Goal: Find specific page/section: Find specific page/section

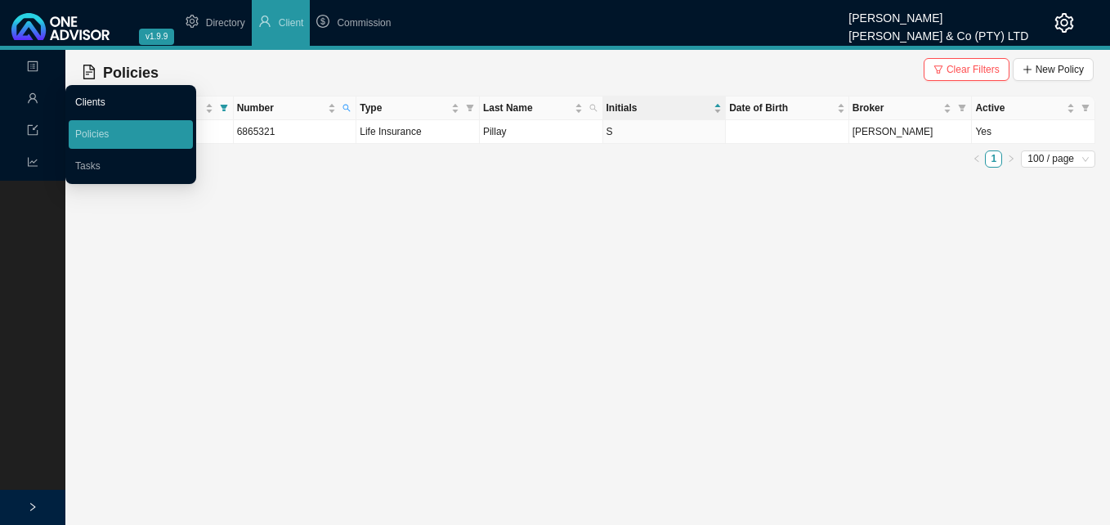
click at [96, 103] on link "Clients" at bounding box center [90, 101] width 30 height 11
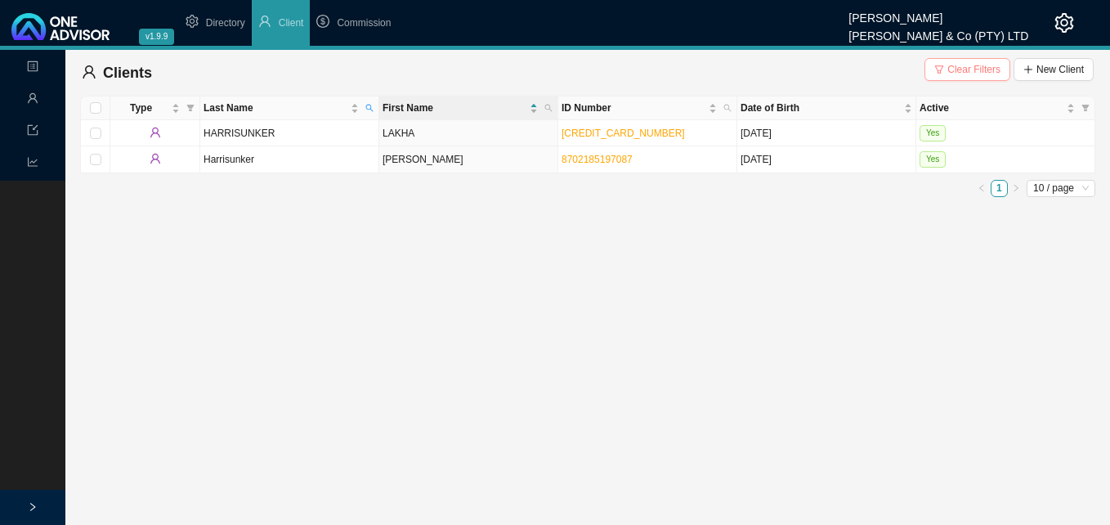
click at [956, 65] on span "Clear Filters" at bounding box center [973, 69] width 53 height 16
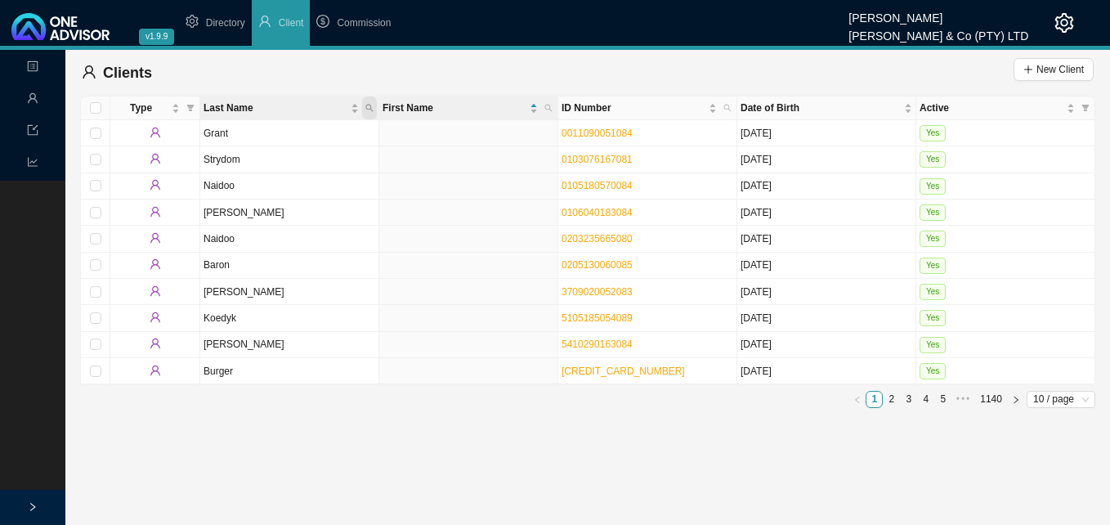
click at [369, 106] on icon "search" at bounding box center [369, 108] width 8 height 8
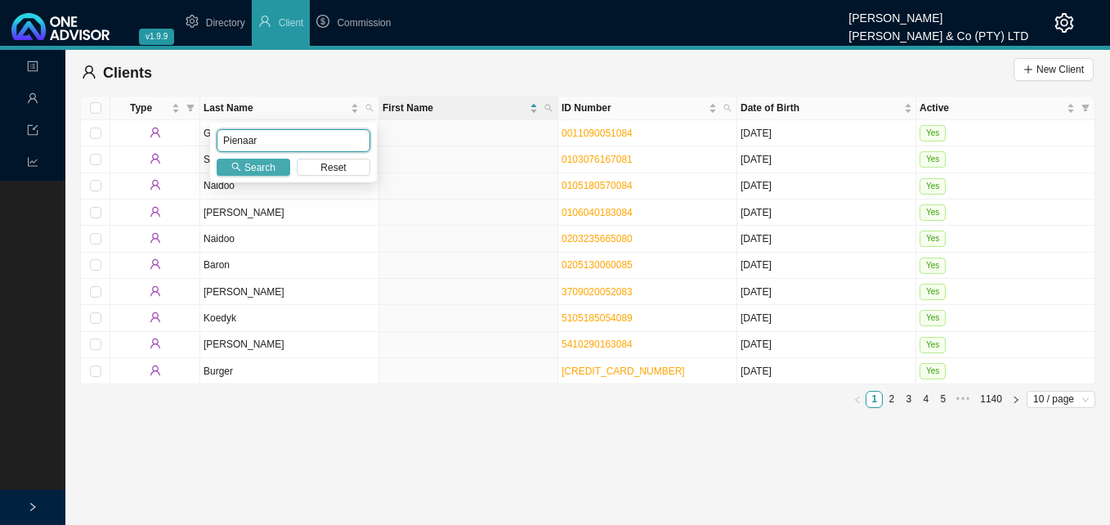
type input "Pienaar"
click at [257, 165] on span "Search" at bounding box center [259, 167] width 31 height 16
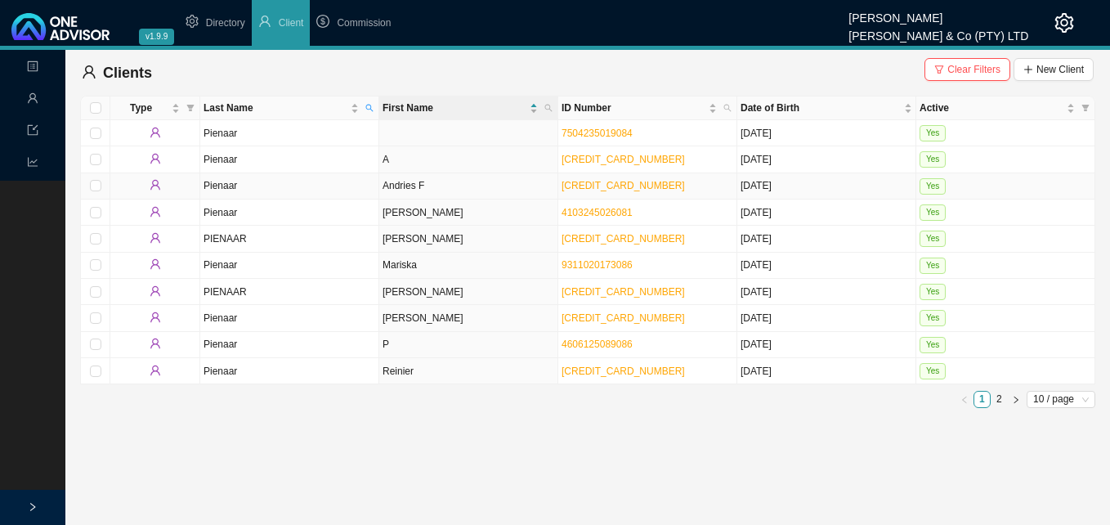
click at [402, 190] on td "Andries F" at bounding box center [468, 186] width 179 height 26
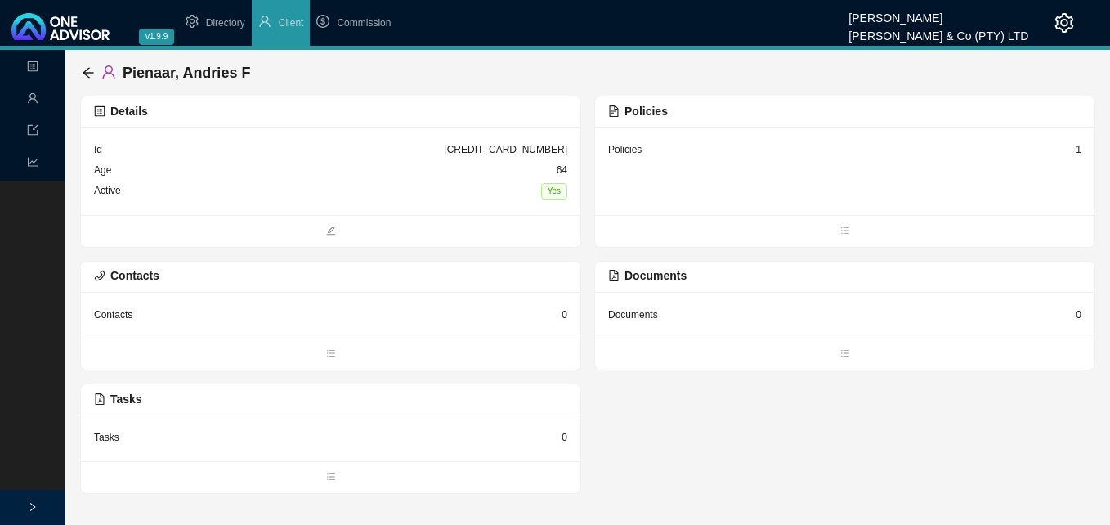
click at [1079, 145] on div "1" at bounding box center [1079, 149] width 6 height 16
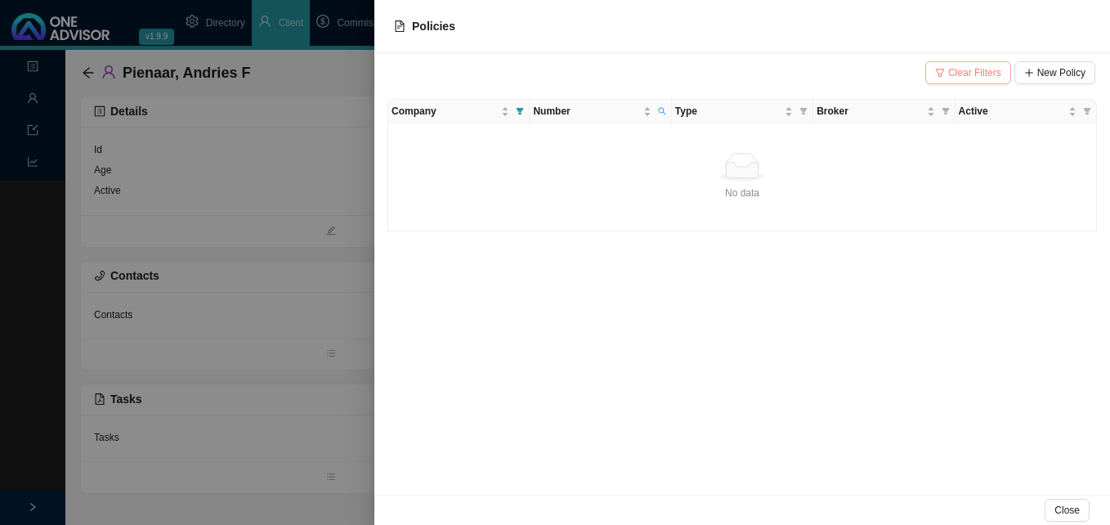
click at [975, 71] on span "Clear Filters" at bounding box center [974, 73] width 53 height 16
drag, startPoint x: 247, startPoint y: 266, endPoint x: 70, endPoint y: 124, distance: 226.2
click at [235, 258] on div at bounding box center [555, 262] width 1110 height 525
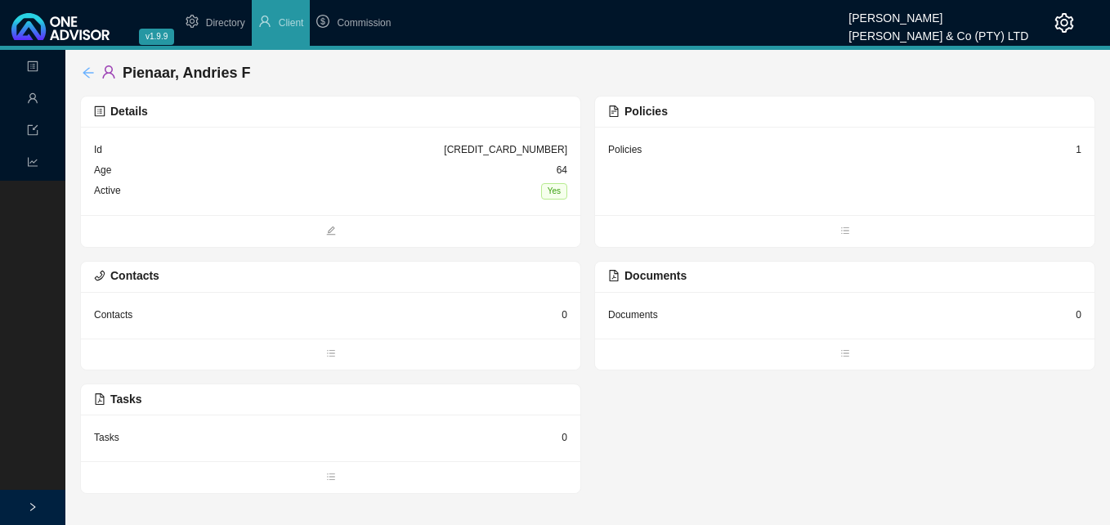
click at [85, 75] on icon "arrow-left" at bounding box center [88, 72] width 13 height 13
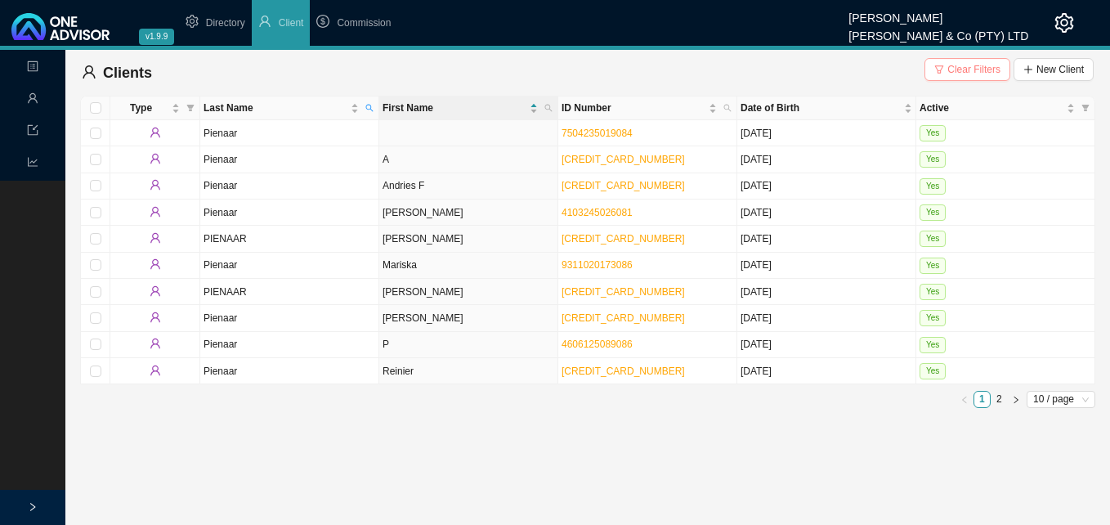
click at [978, 67] on span "Clear Filters" at bounding box center [973, 69] width 53 height 16
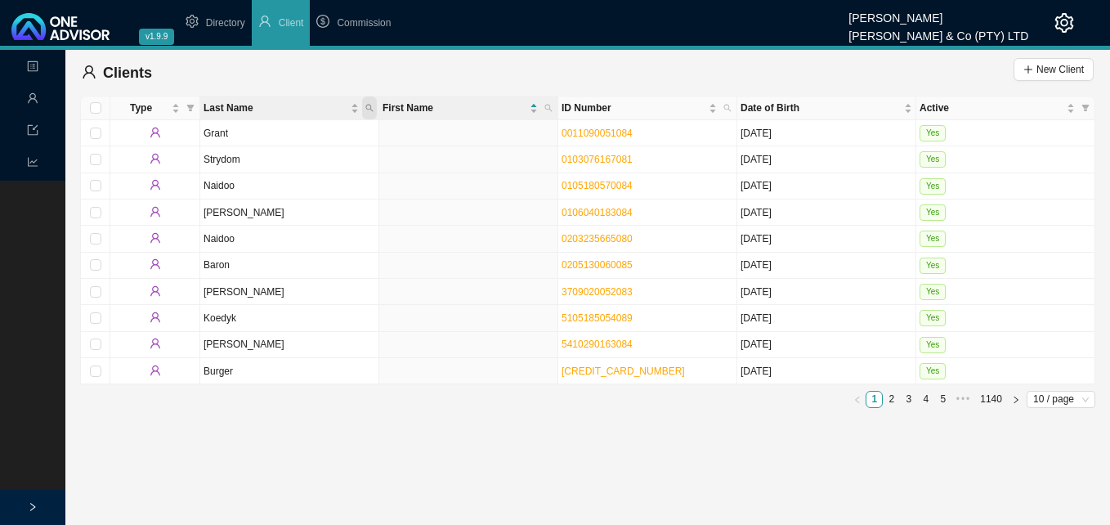
click at [367, 102] on span "Last Name" at bounding box center [369, 107] width 15 height 23
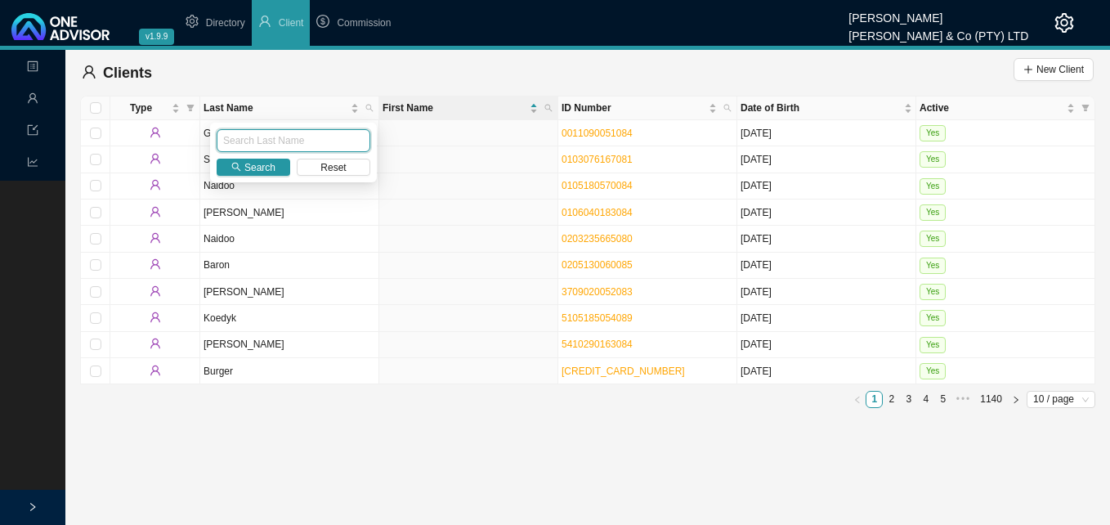
click at [324, 137] on input "text" at bounding box center [294, 140] width 154 height 23
type input "lammel"
click at [269, 170] on span "Search" at bounding box center [259, 167] width 31 height 16
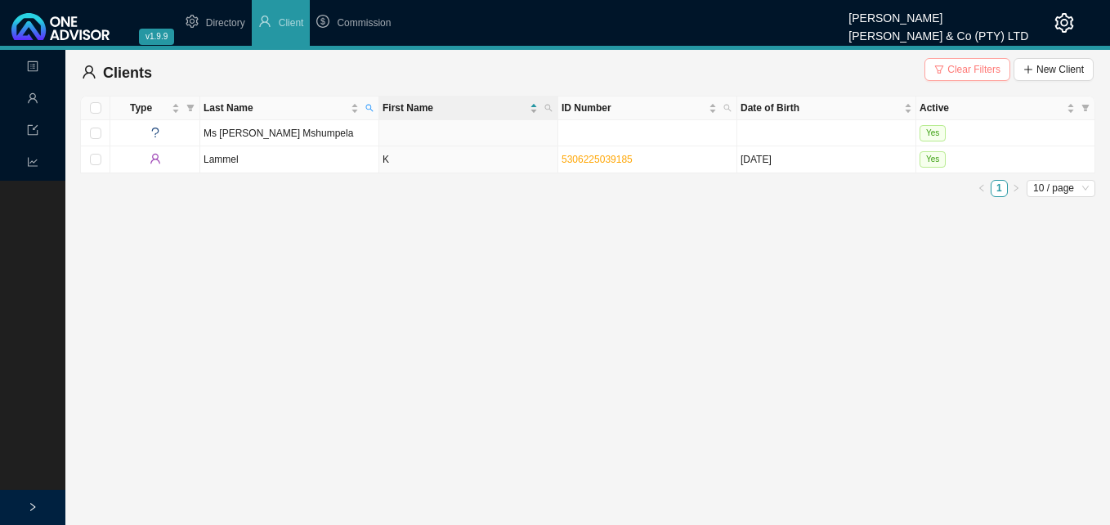
click at [974, 65] on span "Clear Filters" at bounding box center [973, 69] width 53 height 16
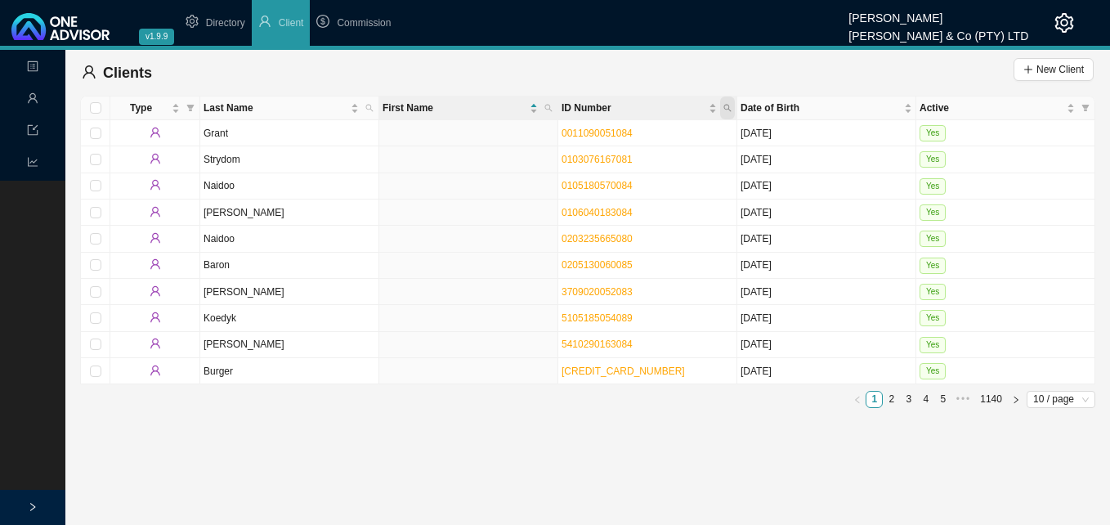
click at [727, 109] on icon "search" at bounding box center [727, 108] width 8 height 8
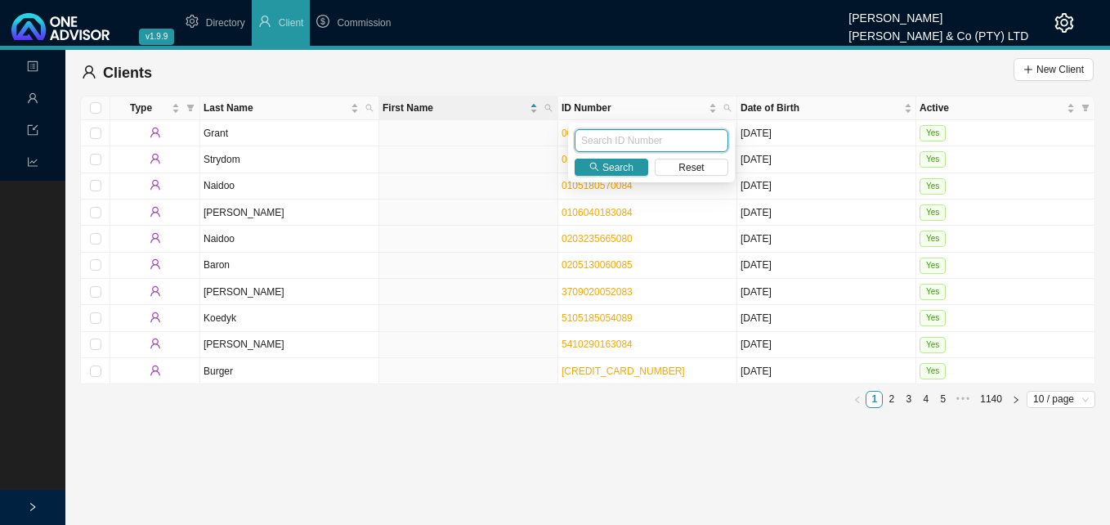
paste input "5306225039185"
type input "5306225039185"
click at [624, 173] on span "Search" at bounding box center [617, 167] width 31 height 16
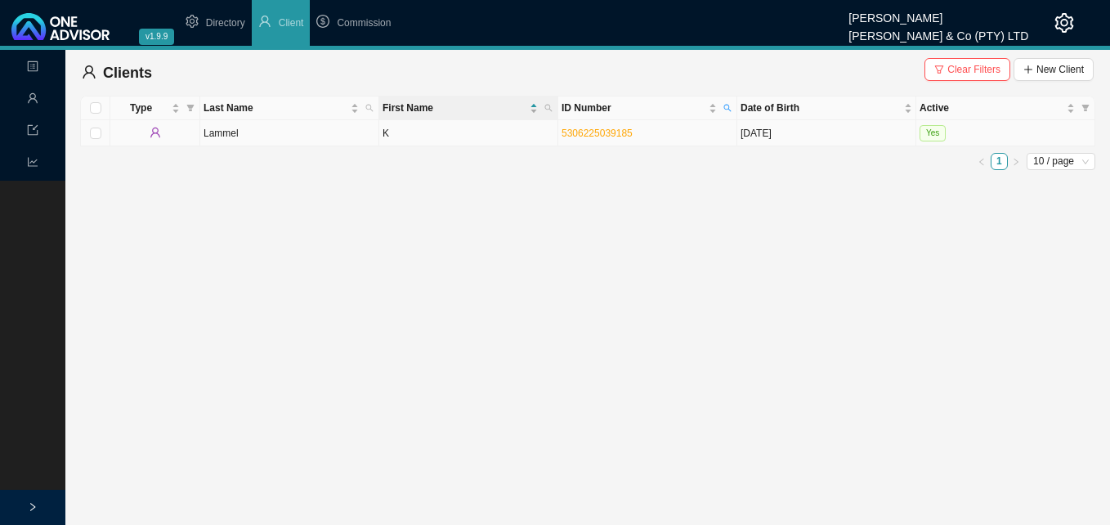
click at [331, 136] on td "Lammel" at bounding box center [289, 133] width 179 height 26
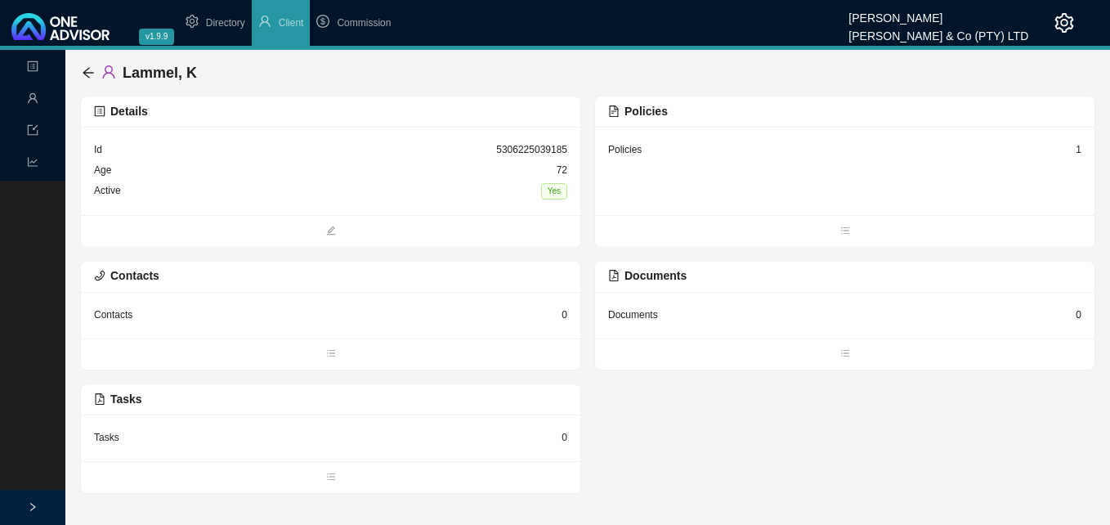
click at [1078, 153] on div "1" at bounding box center [1079, 149] width 6 height 16
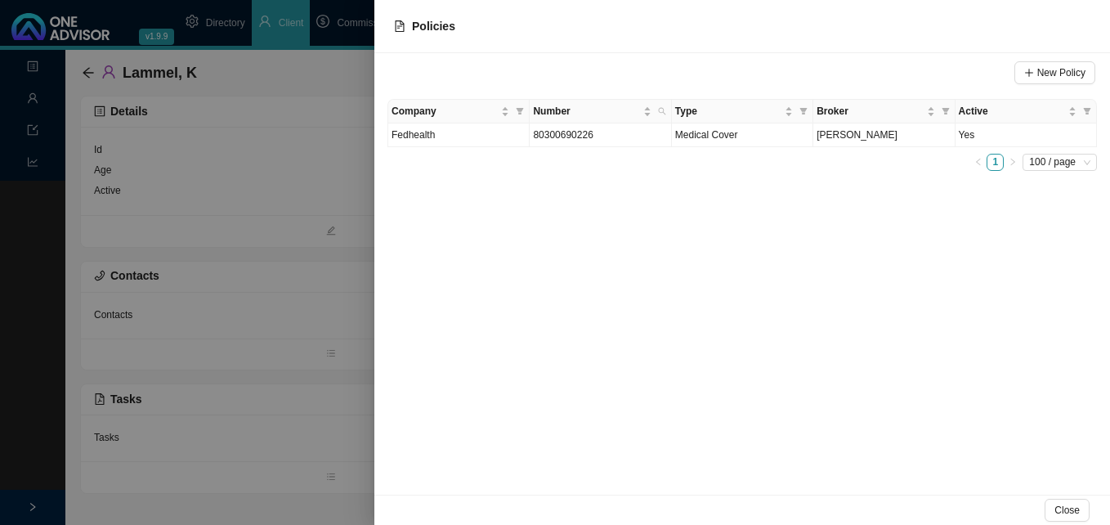
click at [304, 181] on div at bounding box center [555, 262] width 1110 height 525
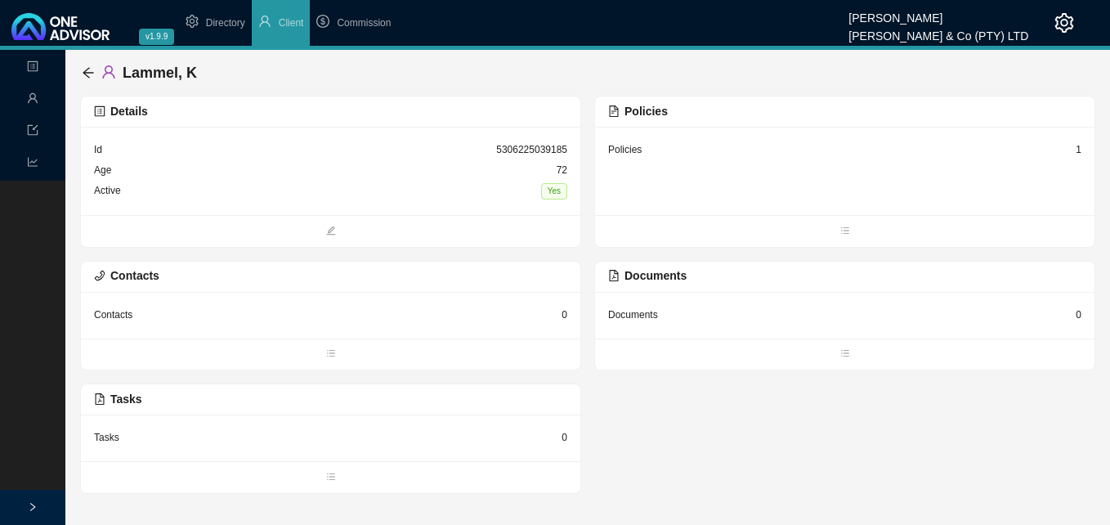
click at [1078, 150] on div "1" at bounding box center [1079, 149] width 6 height 16
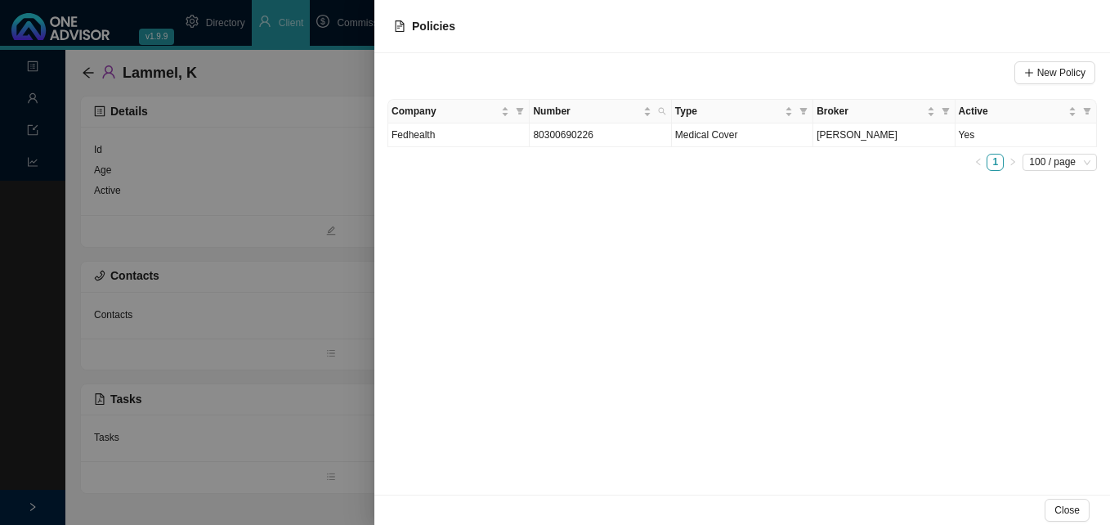
drag, startPoint x: 320, startPoint y: 166, endPoint x: 310, endPoint y: 163, distance: 10.9
click at [321, 166] on div at bounding box center [555, 262] width 1110 height 525
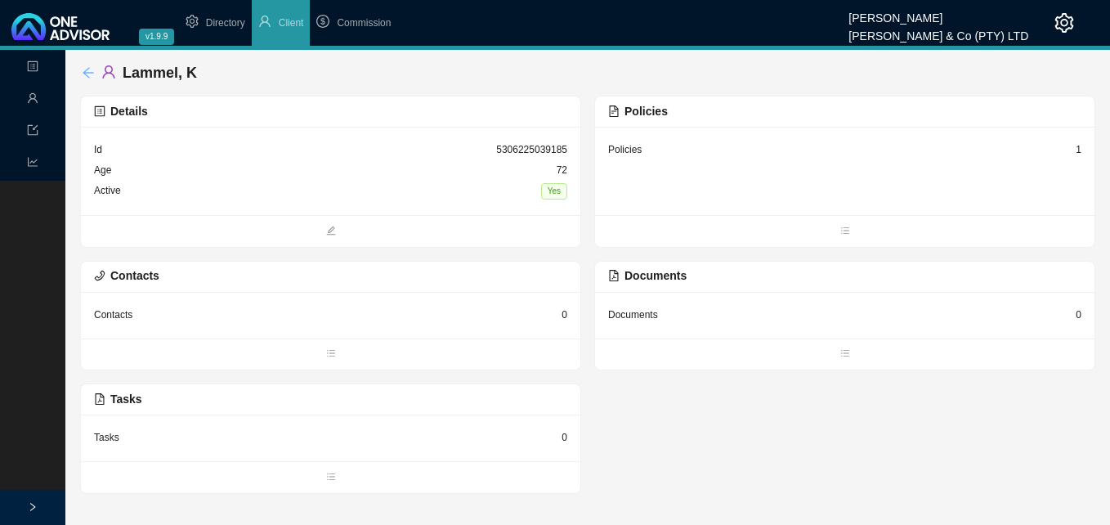
click at [86, 73] on icon "arrow-left" at bounding box center [88, 72] width 11 height 11
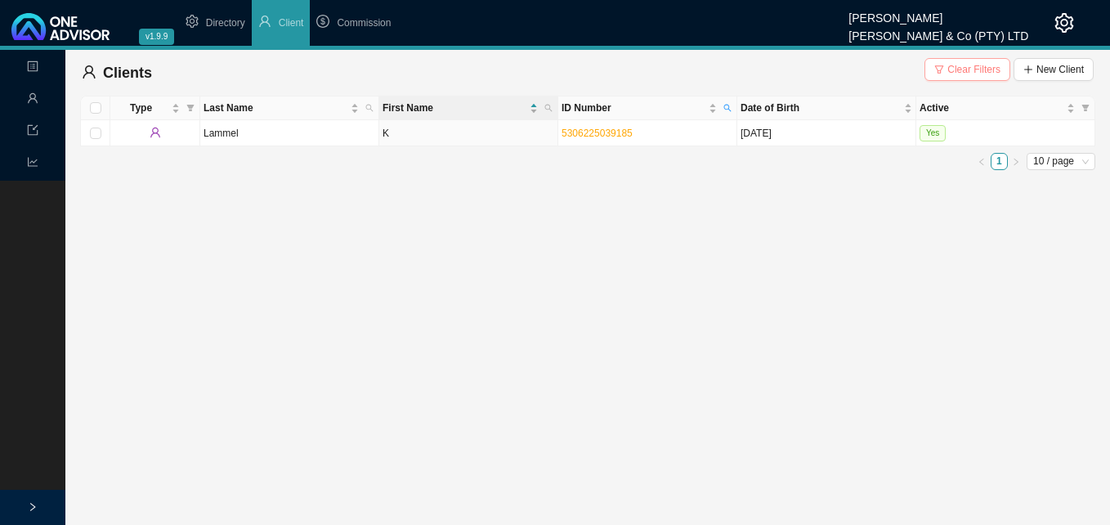
click at [953, 69] on span "Clear Filters" at bounding box center [973, 69] width 53 height 16
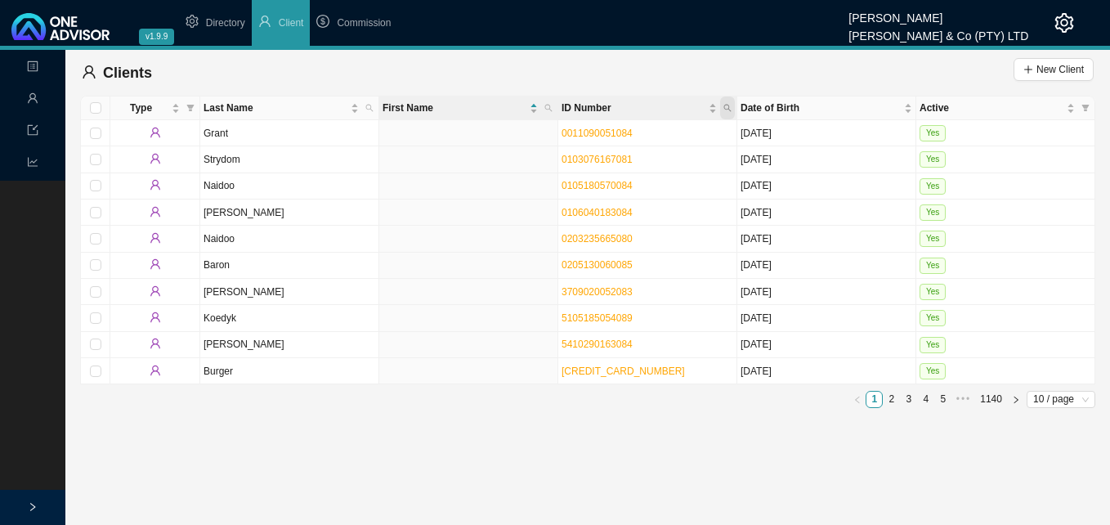
click at [726, 106] on icon "search" at bounding box center [727, 108] width 8 height 8
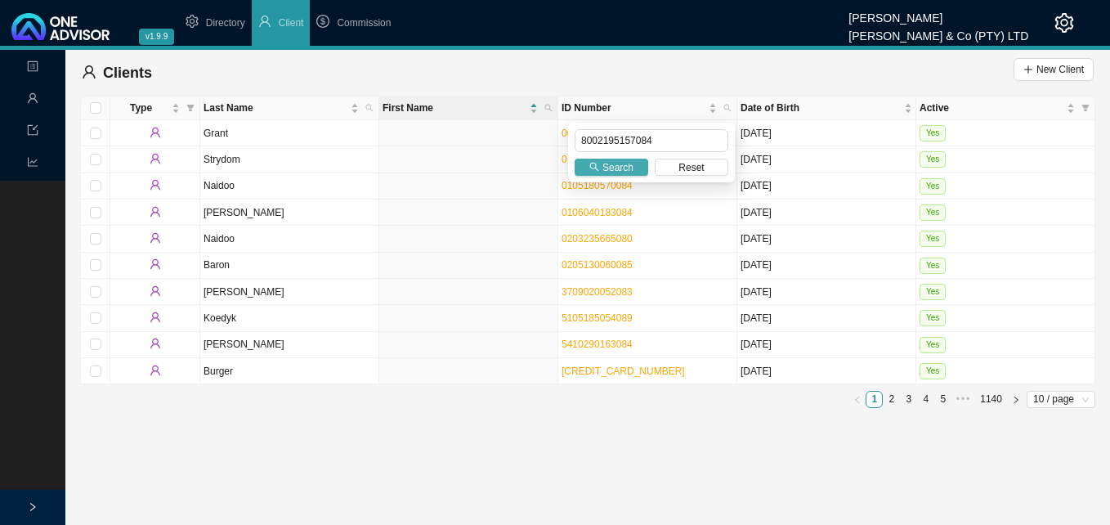
type input "8002195157084"
click at [602, 165] on button "Search" at bounding box center [612, 167] width 74 height 17
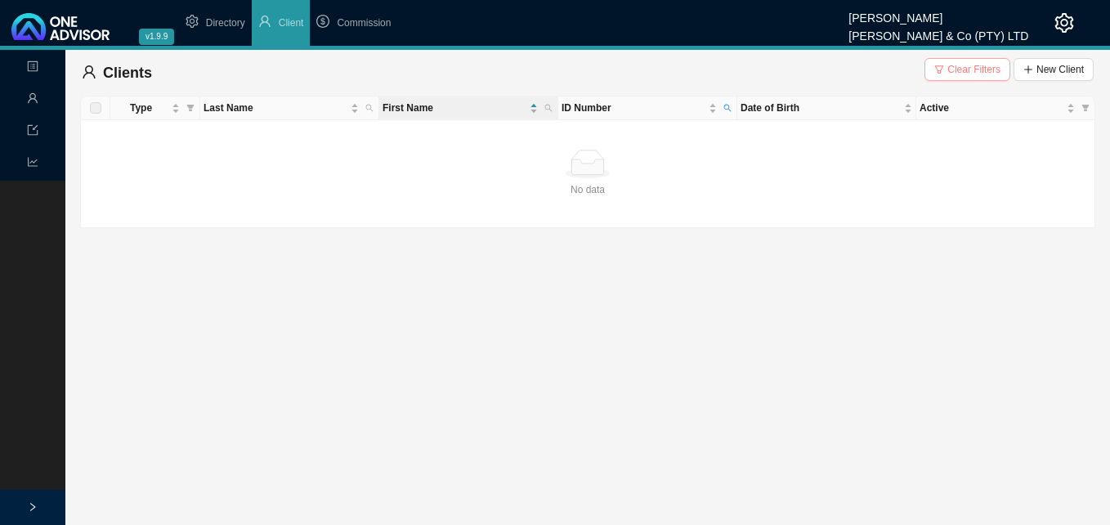
click at [972, 71] on span "Clear Filters" at bounding box center [973, 69] width 53 height 16
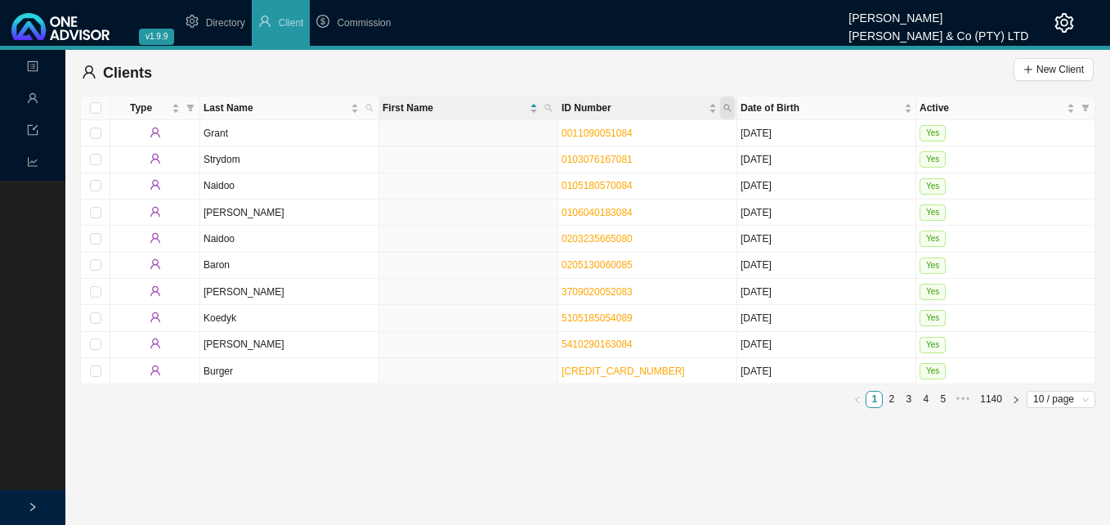
click at [724, 105] on icon "search" at bounding box center [727, 108] width 8 height 8
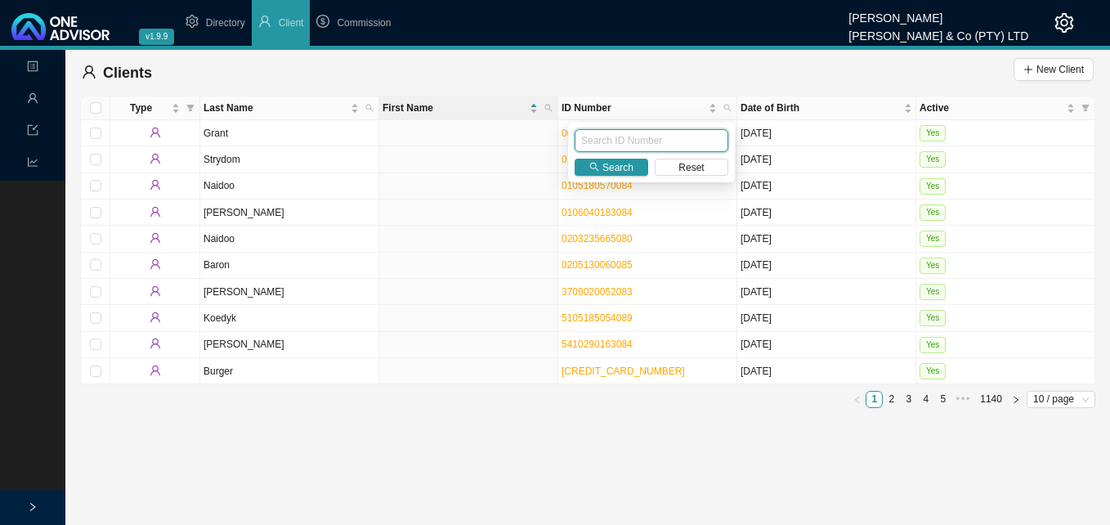
paste input "[CREDIT_CARD_NUMBER]"
type input "[CREDIT_CARD_NUMBER]"
click at [611, 163] on span "Search" at bounding box center [617, 167] width 31 height 16
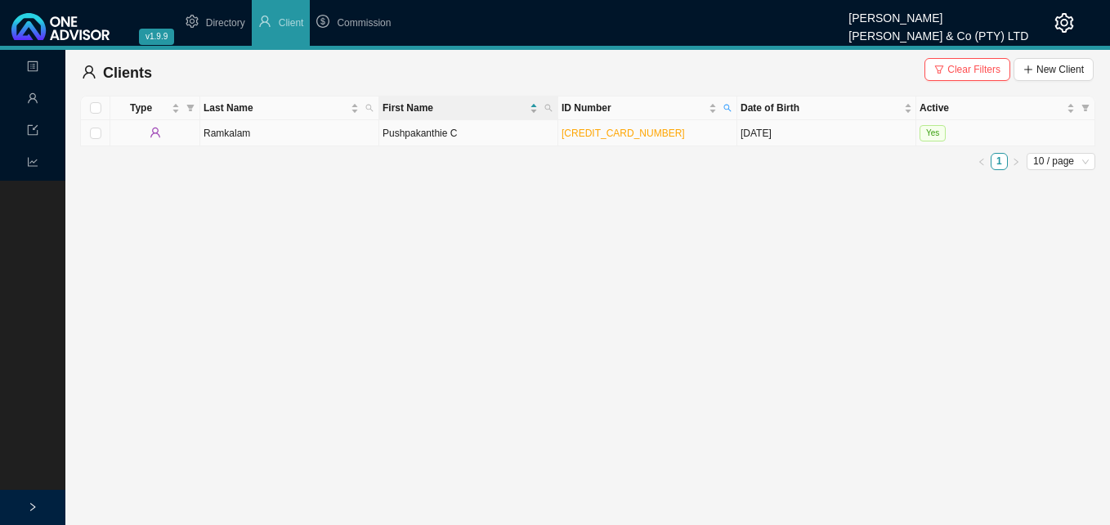
click at [342, 134] on td "Ramkalam" at bounding box center [289, 133] width 179 height 26
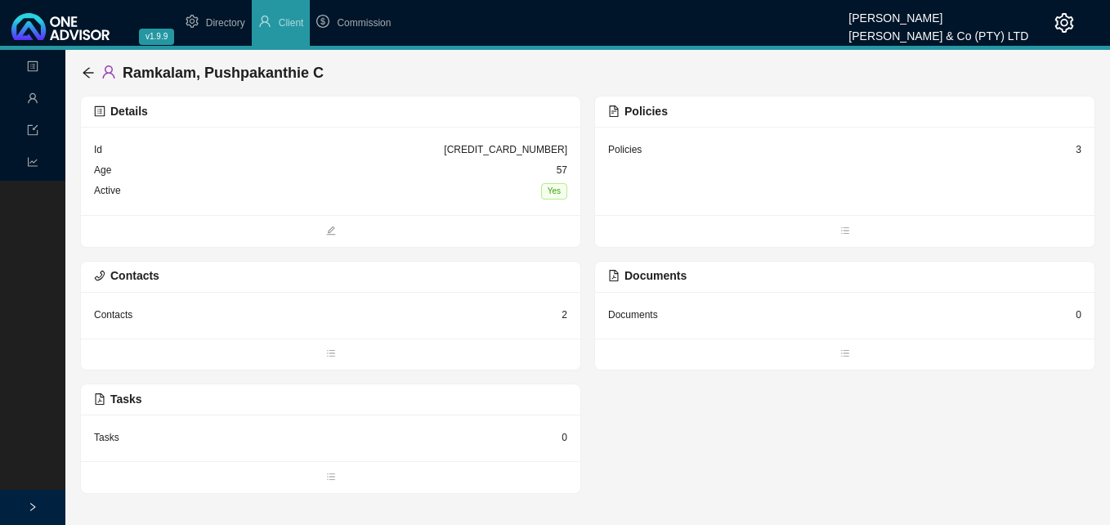
click at [1075, 150] on div "Policies 3" at bounding box center [844, 150] width 473 height 20
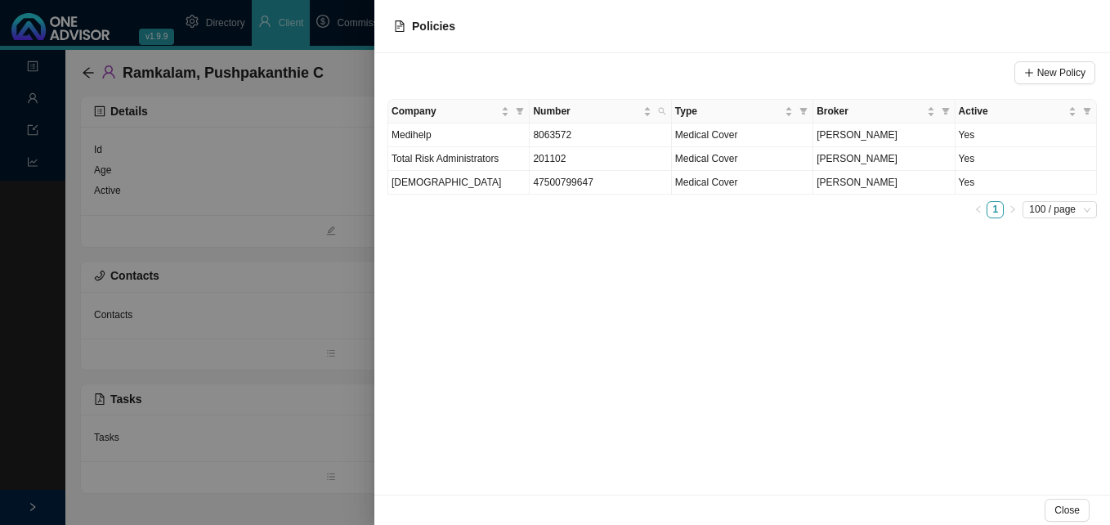
drag, startPoint x: 338, startPoint y: 275, endPoint x: 342, endPoint y: 288, distance: 13.7
click at [338, 279] on div at bounding box center [555, 262] width 1110 height 525
